Goal: Transaction & Acquisition: Purchase product/service

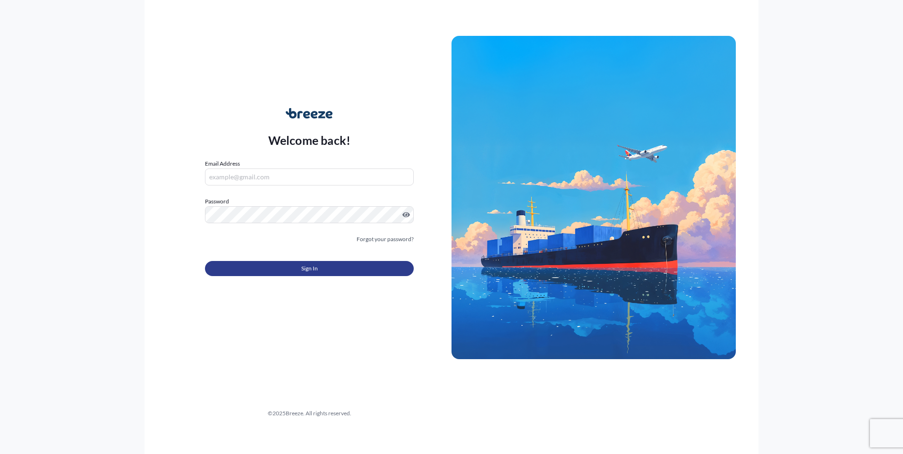
type input "[EMAIL_ADDRESS][PERSON_NAME][DOMAIN_NAME]"
click at [308, 269] on span "Sign In" at bounding box center [309, 268] width 17 height 9
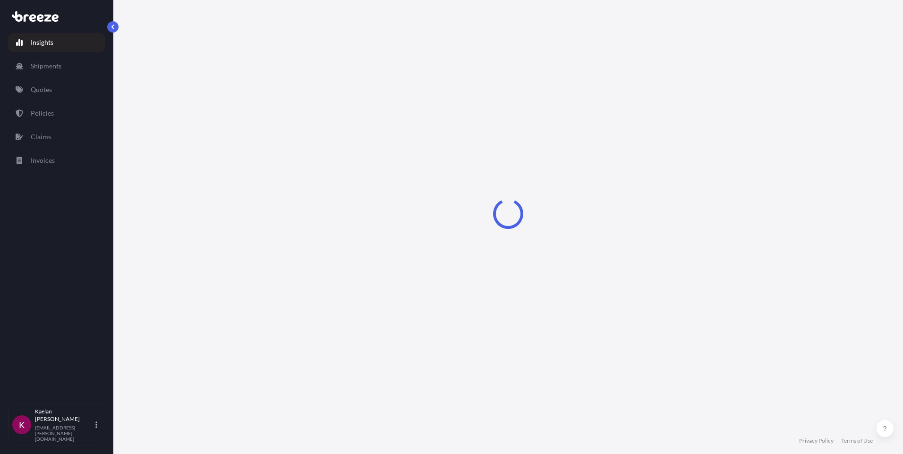
select select "2025"
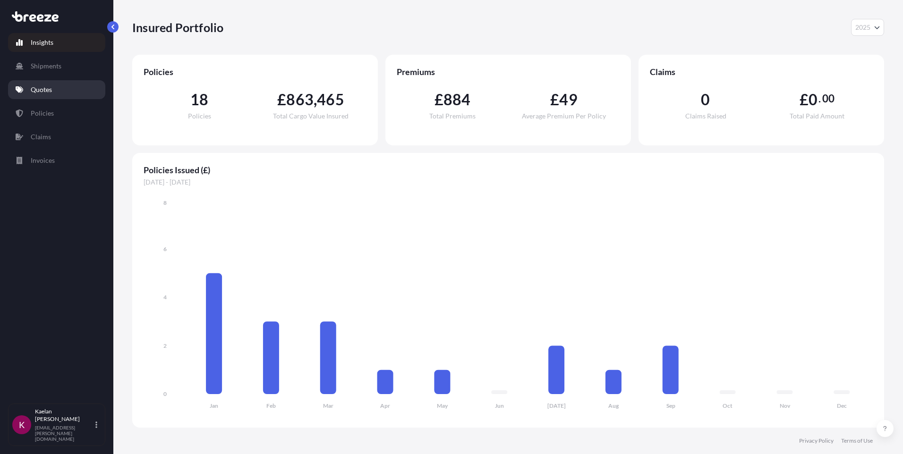
click at [53, 89] on link "Quotes" at bounding box center [56, 89] width 97 height 19
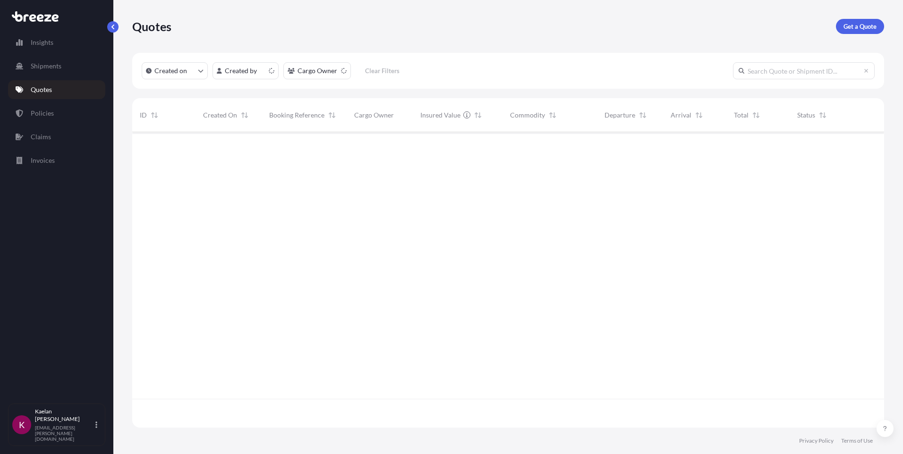
scroll to position [294, 745]
click at [847, 27] on p "Get a Quote" at bounding box center [859, 26] width 33 height 9
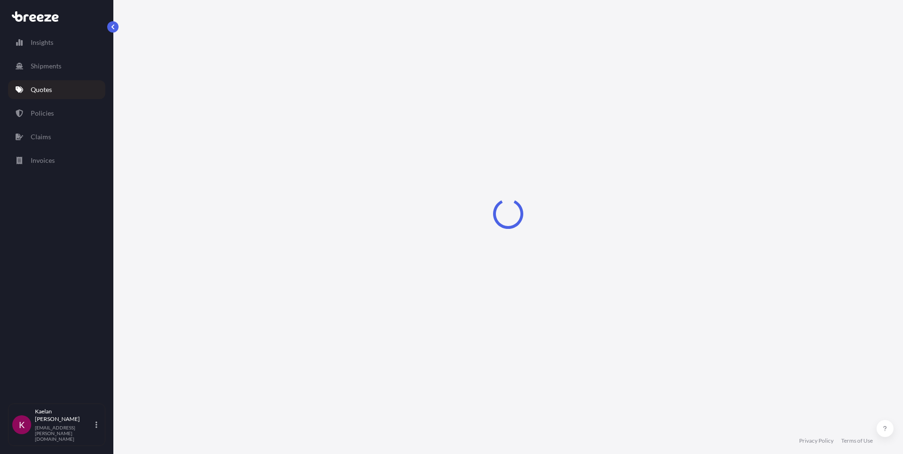
select select "Sea"
select select "1"
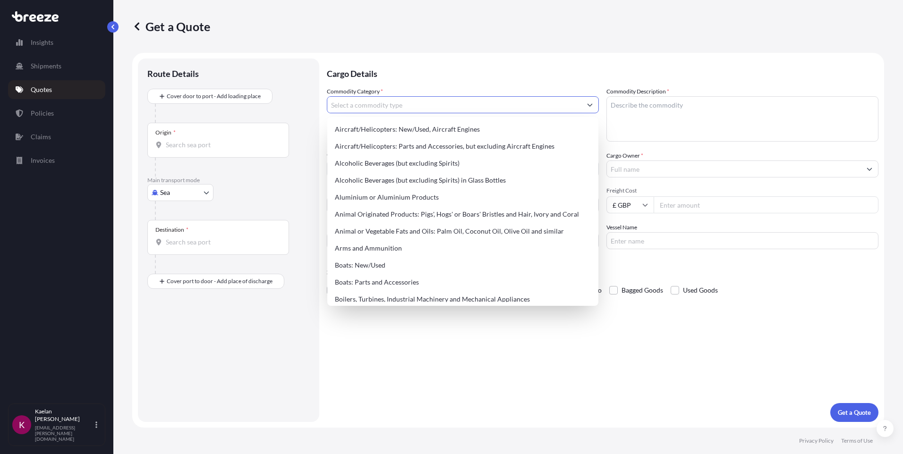
click at [404, 102] on input "Commodity Category *" at bounding box center [454, 104] width 254 height 17
click at [188, 196] on body "140 options available. Insights Shipments Quotes Policies Claims Invoices K [PE…" at bounding box center [451, 227] width 903 height 454
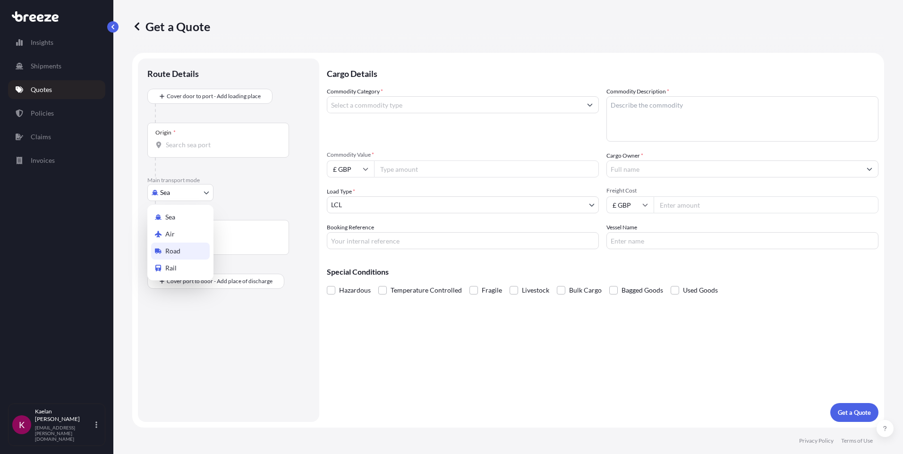
click at [173, 253] on span "Road" at bounding box center [172, 251] width 15 height 9
select select "Road"
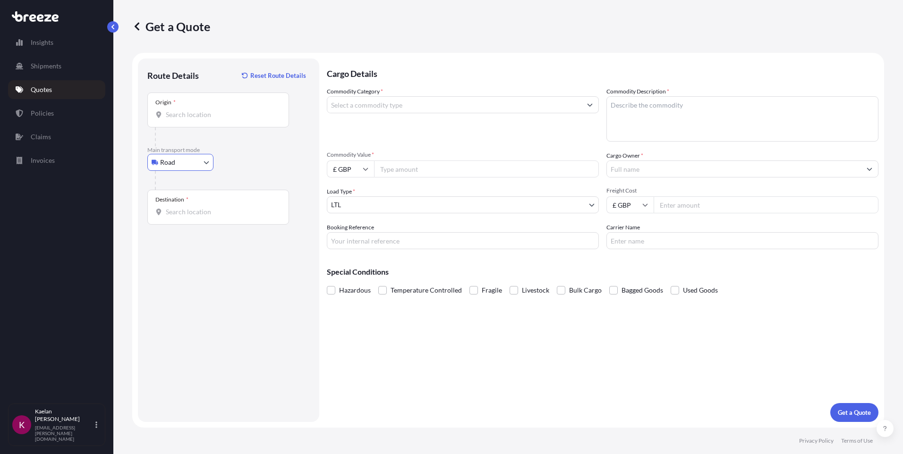
click at [193, 116] on input "Origin *" at bounding box center [221, 114] width 111 height 9
click at [211, 123] on div "Origin *" at bounding box center [218, 110] width 142 height 35
click at [211, 119] on input "Origin * Please select an origin" at bounding box center [221, 114] width 111 height 9
paste input "[STREET_ADDRESS]"
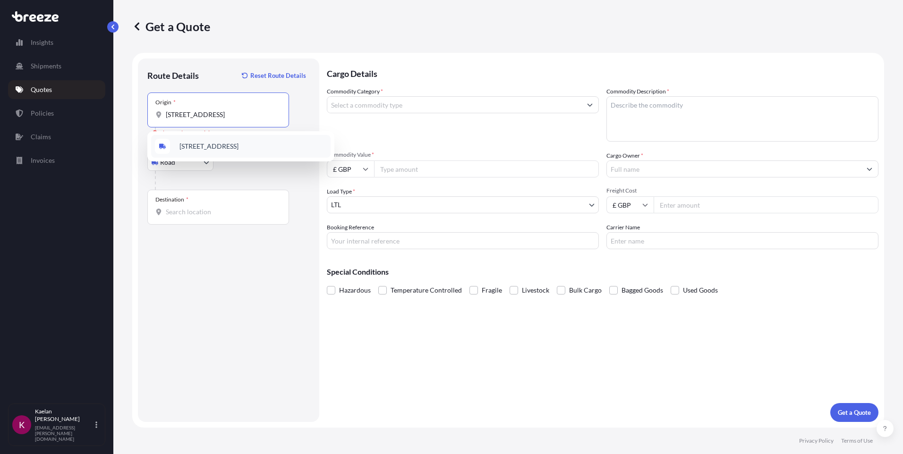
click at [236, 148] on span "[STREET_ADDRESS]" at bounding box center [208, 146] width 59 height 9
type input "[STREET_ADDRESS]"
click at [233, 219] on div "Destination *" at bounding box center [218, 207] width 142 height 35
click at [233, 217] on input "Destination *" at bounding box center [221, 211] width 111 height 9
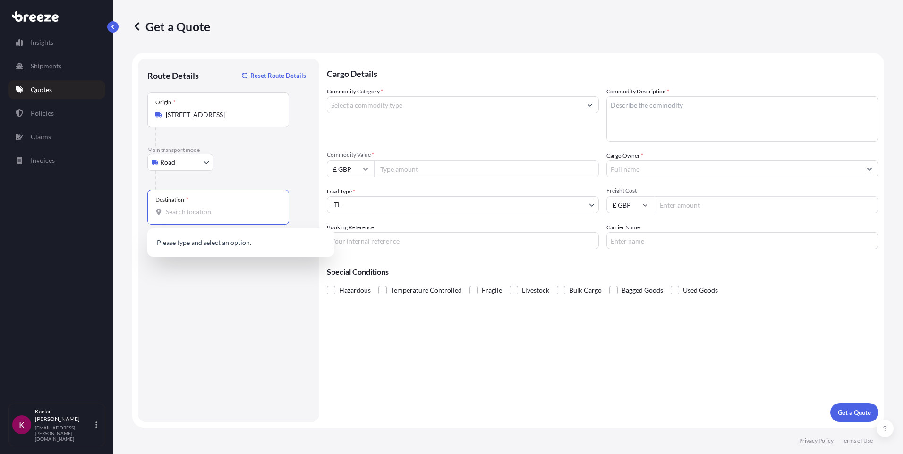
paste input "CV34 6TU"
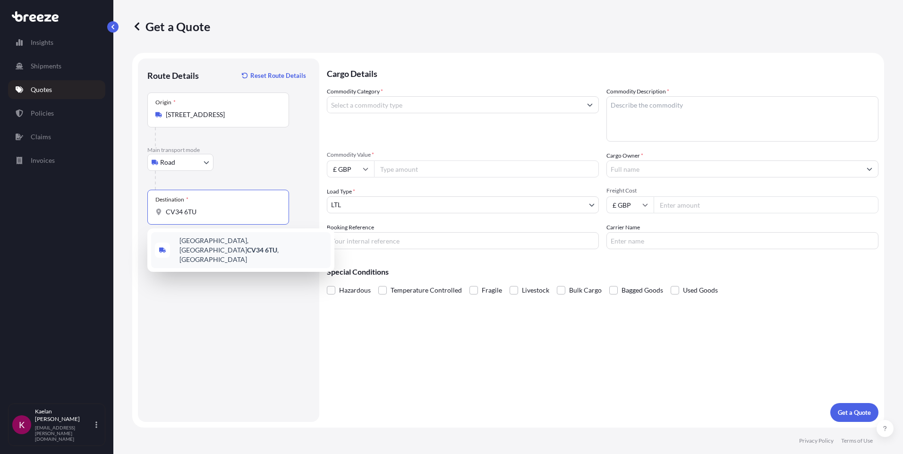
click at [240, 244] on span "[STREET_ADDRESS]" at bounding box center [252, 250] width 147 height 28
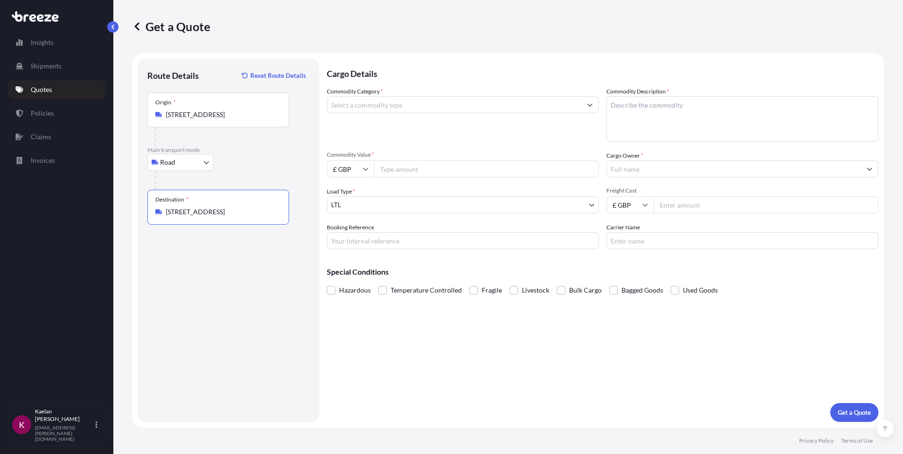
type input "[STREET_ADDRESS]"
click at [524, 109] on input "Commodity Category *" at bounding box center [454, 104] width 254 height 17
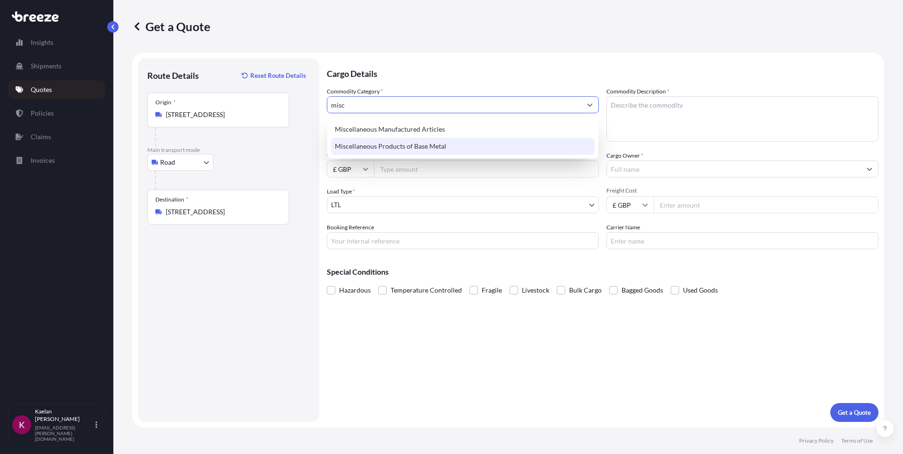
click at [471, 134] on div "Miscellaneous Manufactured Articles" at bounding box center [463, 129] width 264 height 17
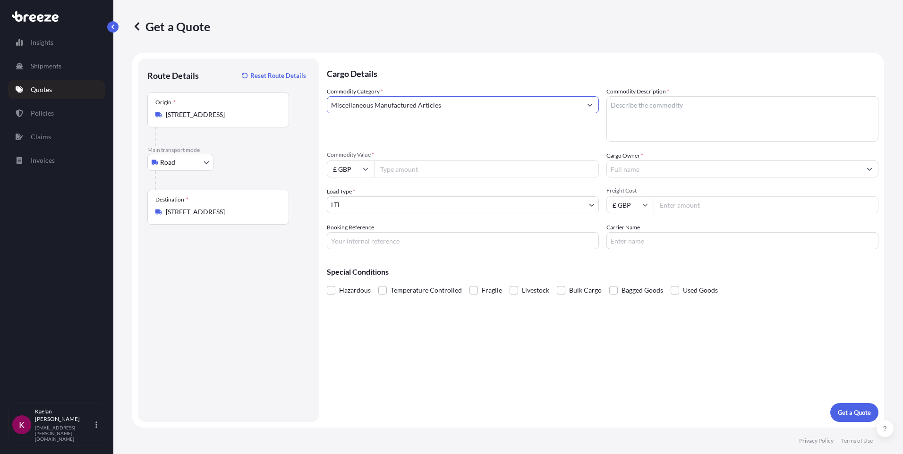
type input "Miscellaneous Manufactured Articles"
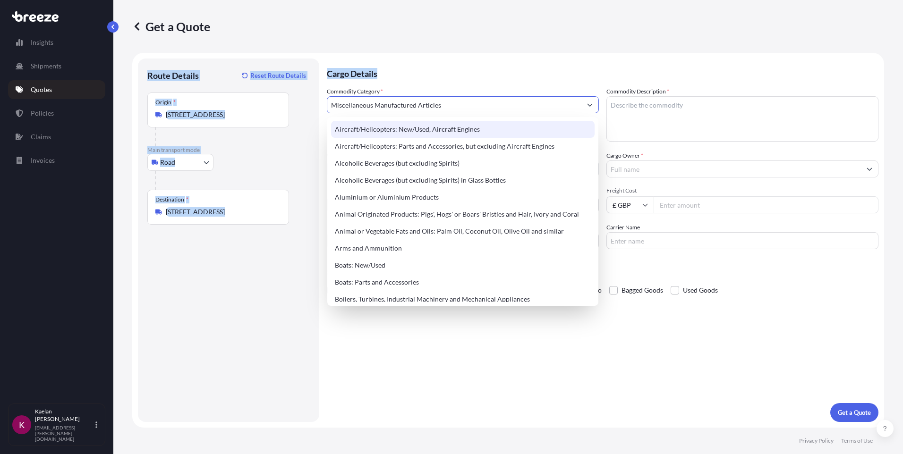
click at [606, 52] on div "Get a Quote Route Details Reset Route Details Place of loading Road Road Rail O…" at bounding box center [508, 214] width 790 height 428
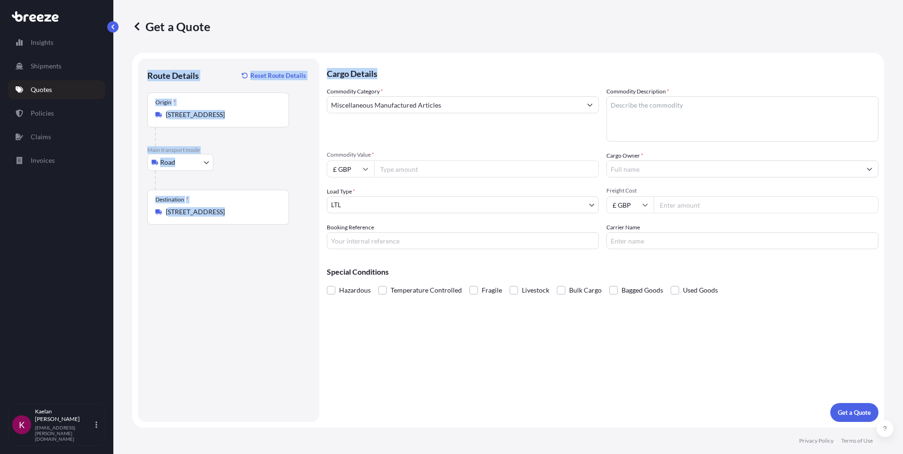
drag, startPoint x: 606, startPoint y: 52, endPoint x: 681, endPoint y: 106, distance: 91.7
click at [681, 106] on textarea "Commodity Description *" at bounding box center [742, 118] width 272 height 45
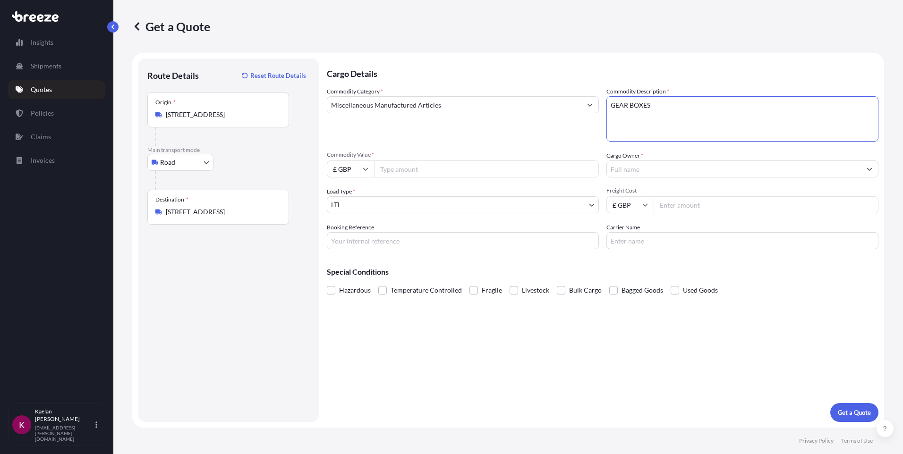
type textarea "GEAR BOXES"
click at [408, 171] on input "Commodity Value *" at bounding box center [486, 169] width 225 height 17
click at [413, 170] on input "Commodity Value *" at bounding box center [486, 169] width 225 height 17
type input "175000"
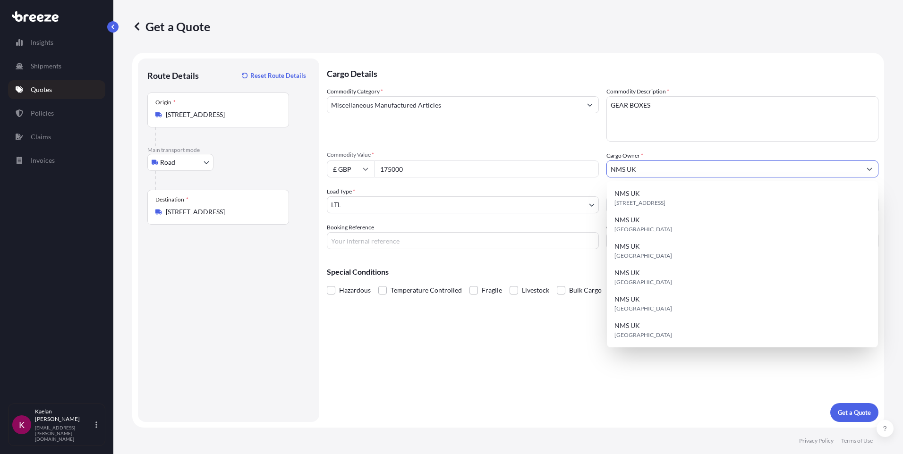
type input "NMS UK"
click at [382, 201] on body "11 options available. 0 options available. 6 options available. Insights Shipme…" at bounding box center [451, 227] width 903 height 454
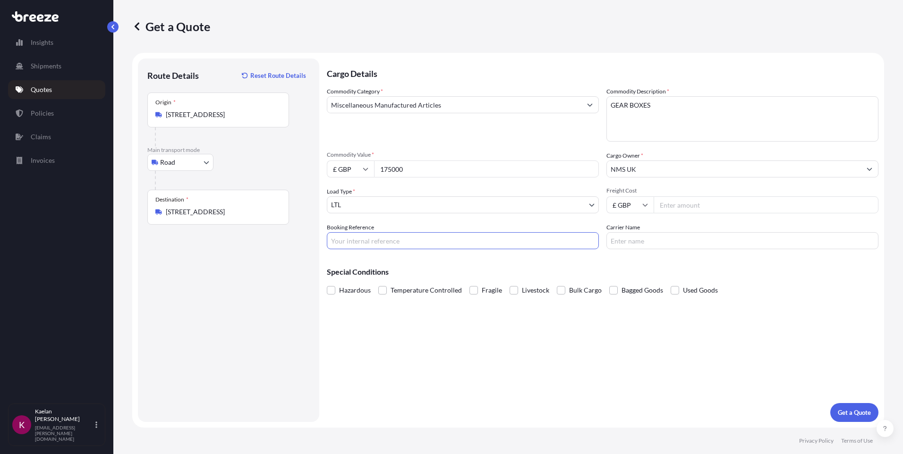
click at [386, 239] on input "Booking Reference" at bounding box center [463, 240] width 272 height 17
type input "Q12971W"
click at [663, 246] on input "Carrier Name" at bounding box center [742, 240] width 272 height 17
type input "FREIGHTPORT"
click at [705, 360] on div "Cargo Details Commodity Category * Miscellaneous Manufactured Articles Commodit…" at bounding box center [603, 241] width 552 height 364
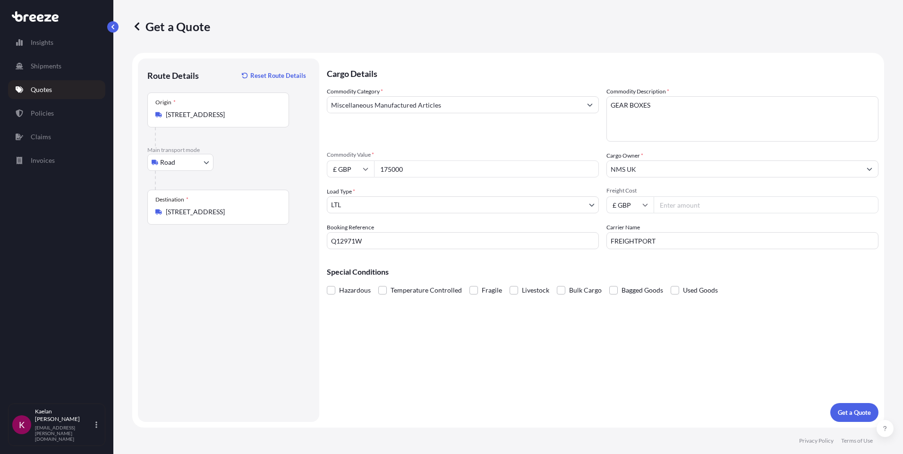
click at [858, 405] on button "Get a Quote" at bounding box center [854, 412] width 48 height 19
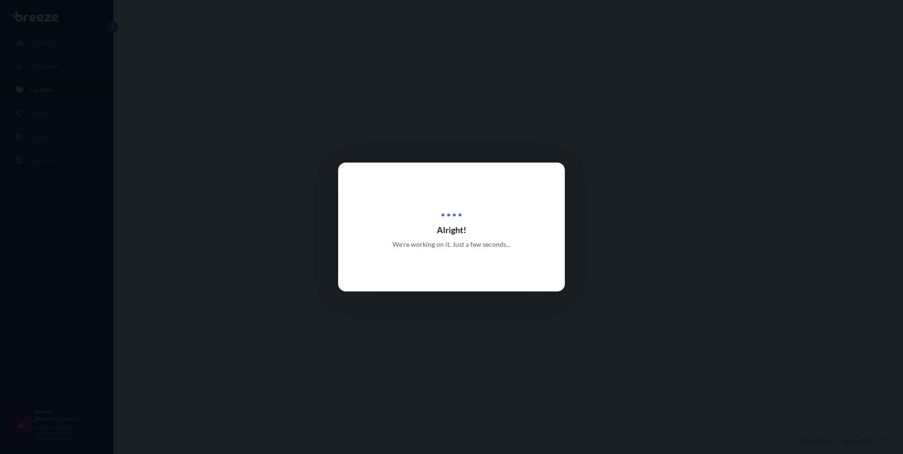
select select "Road"
select select "1"
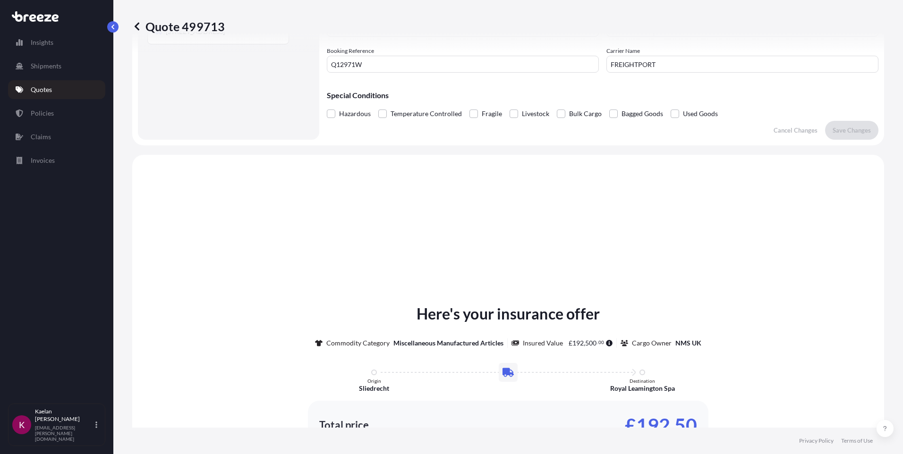
scroll to position [284, 0]
